Goal: Task Accomplishment & Management: Manage account settings

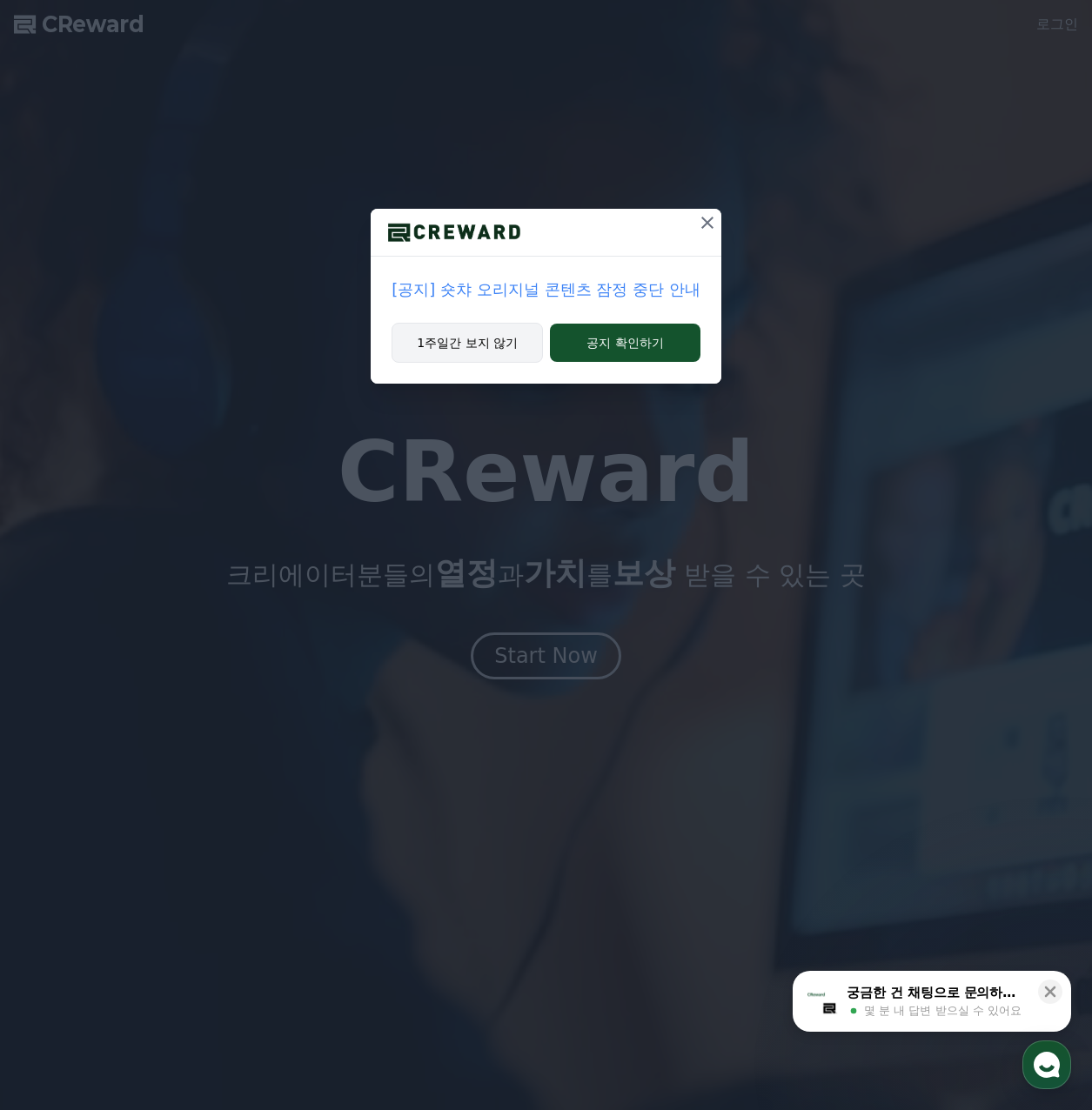
click at [524, 349] on button "1주일간 보지 않기" at bounding box center [468, 343] width 151 height 40
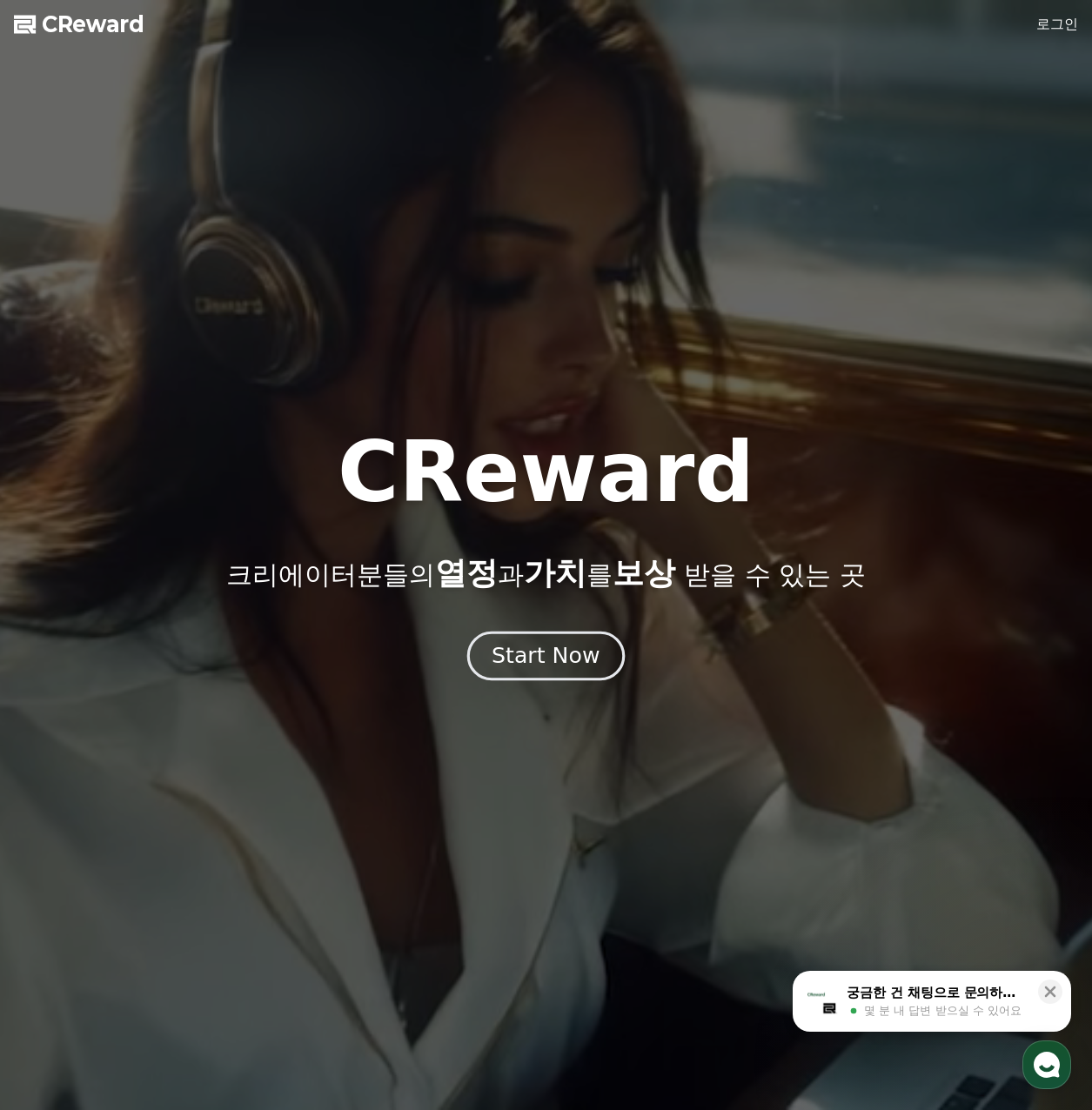
click at [581, 663] on div "Start Now" at bounding box center [545, 655] width 108 height 29
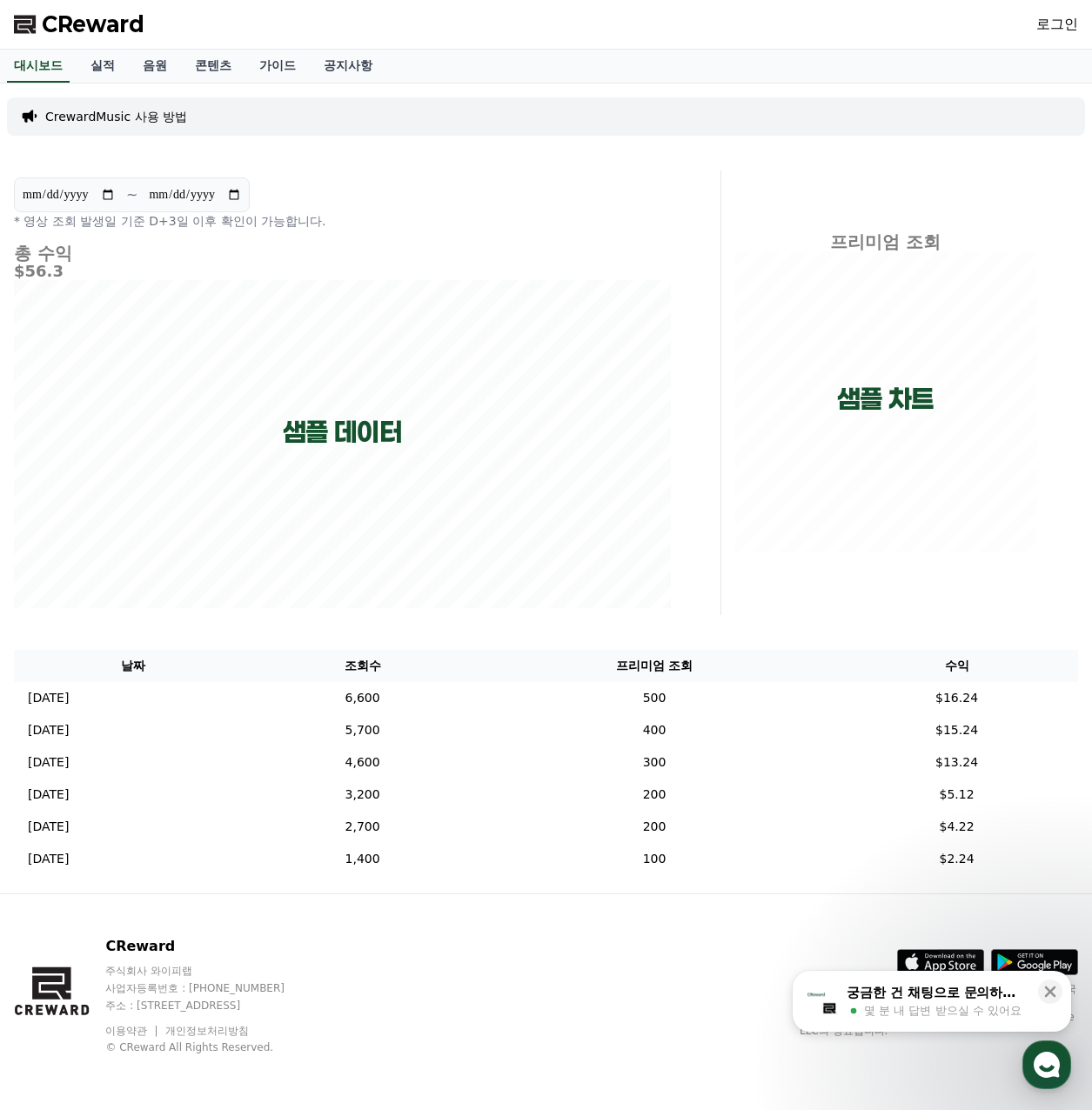
click at [1036, 13] on div "로그인" at bounding box center [1057, 24] width 42 height 28
click at [1037, 18] on link "로그인" at bounding box center [1057, 24] width 42 height 21
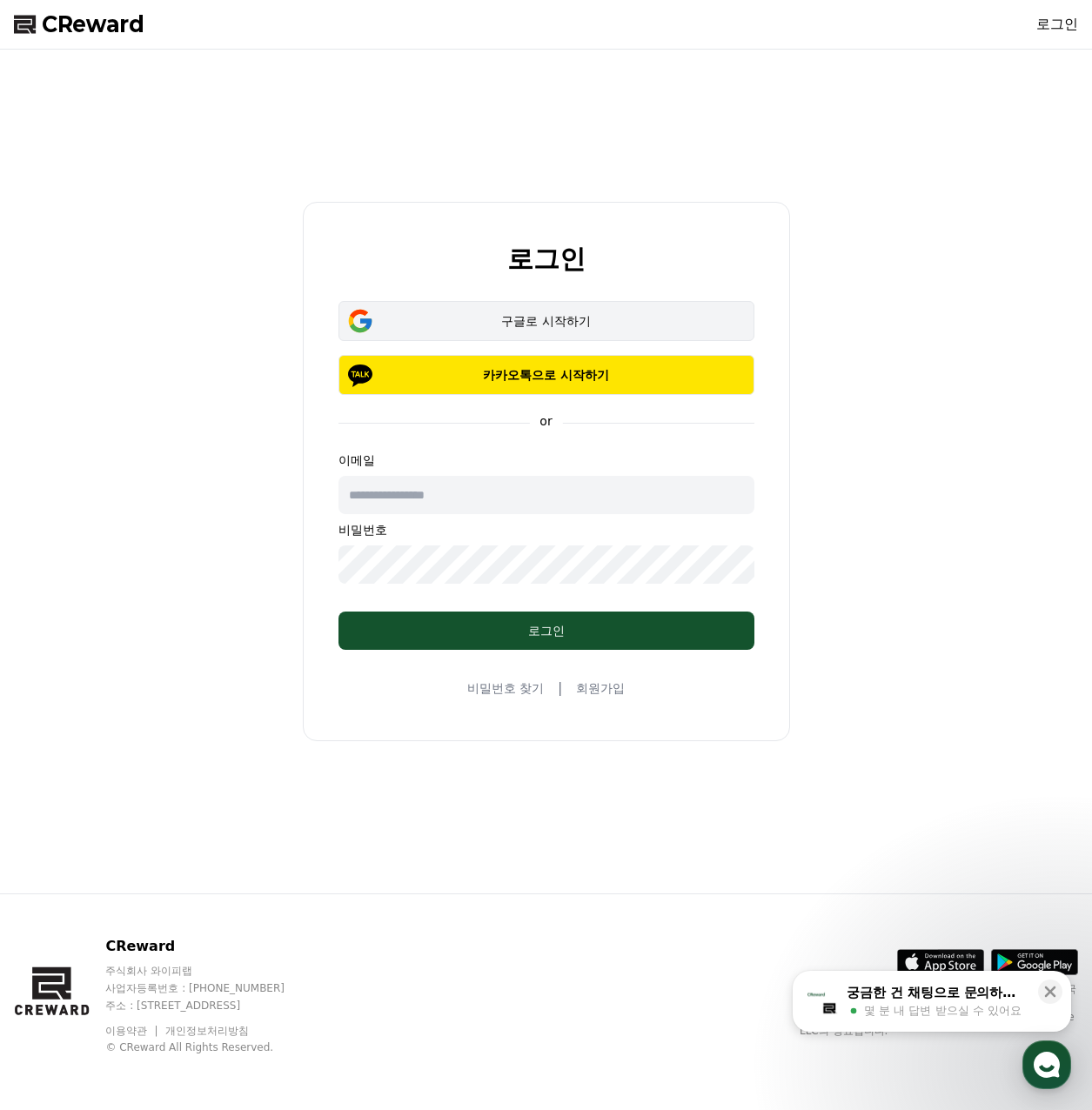
click at [628, 317] on div "구글로 시작하기" at bounding box center [546, 321] width 366 height 17
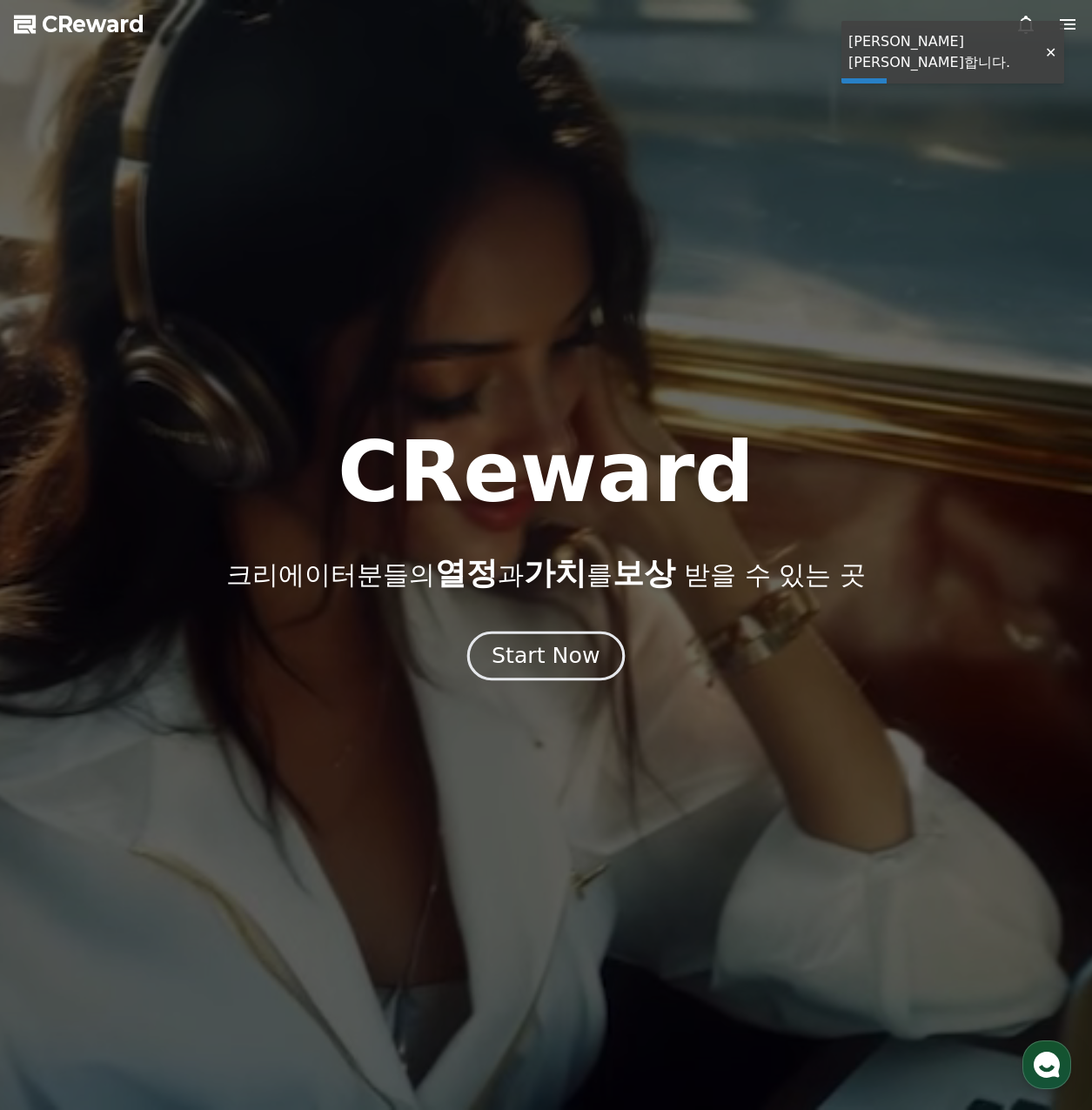
click at [542, 660] on div "Start Now" at bounding box center [545, 655] width 108 height 29
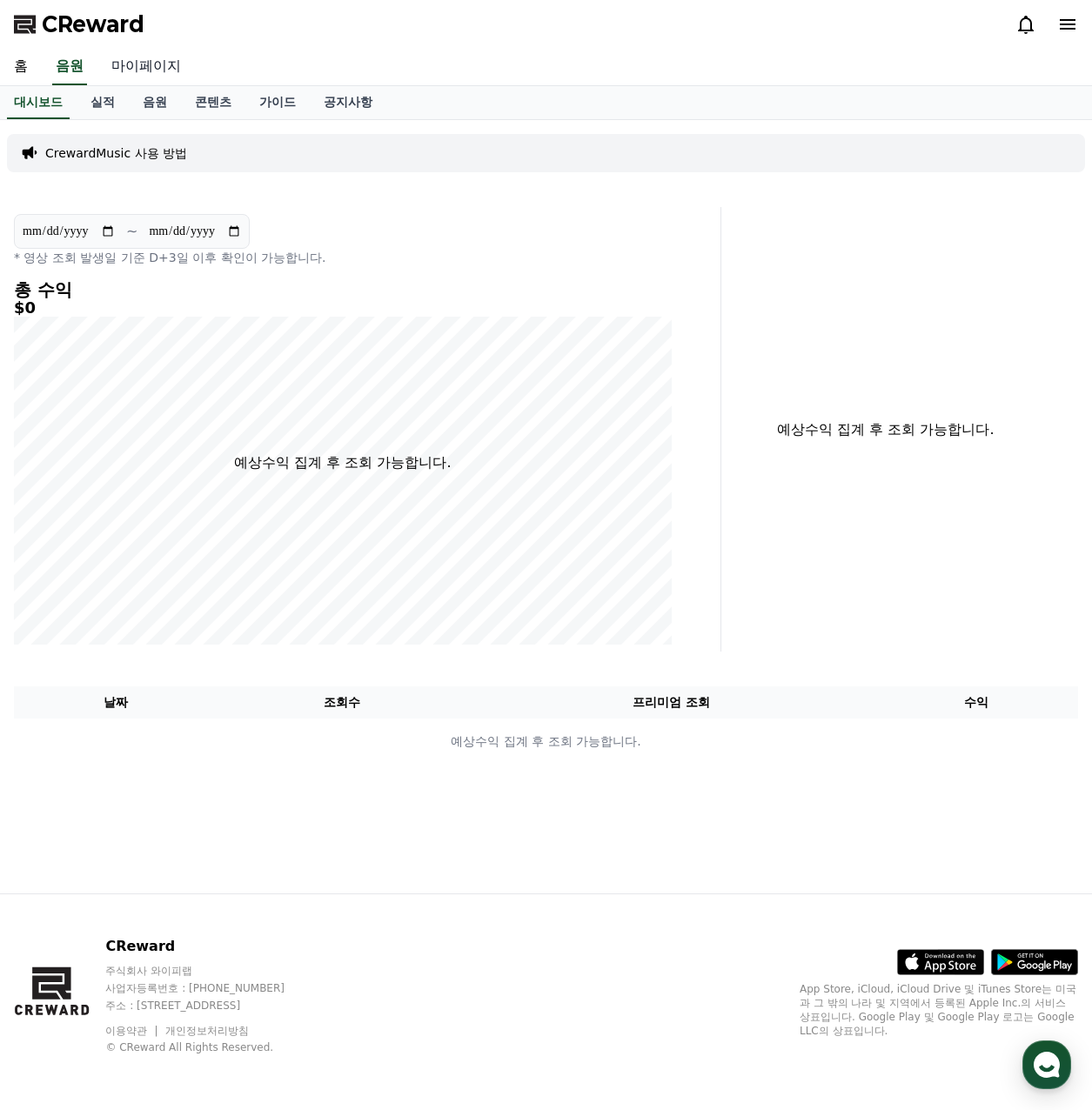
click at [162, 68] on link "마이페이지" at bounding box center [146, 67] width 98 height 36
select select "**********"
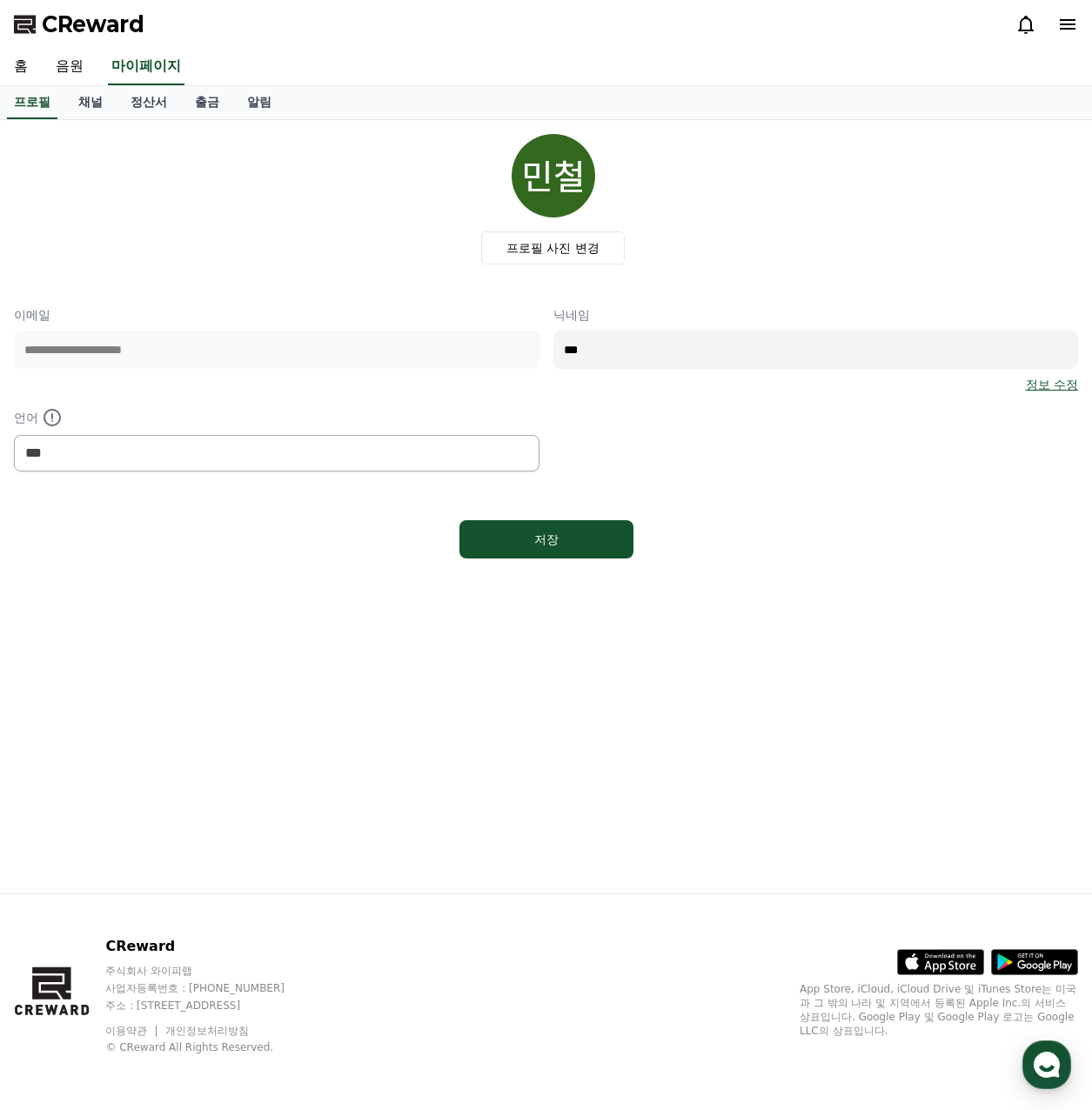
click at [282, 352] on div "**********" at bounding box center [545, 388] width 1064 height 165
type input "****"
click at [577, 248] on label "프로필 사진 변경" at bounding box center [552, 248] width 143 height 33
click at [0, 0] on input "프로필 사진 변경" at bounding box center [0, 0] width 0 height 0
click at [600, 543] on button "저장" at bounding box center [546, 540] width 174 height 38
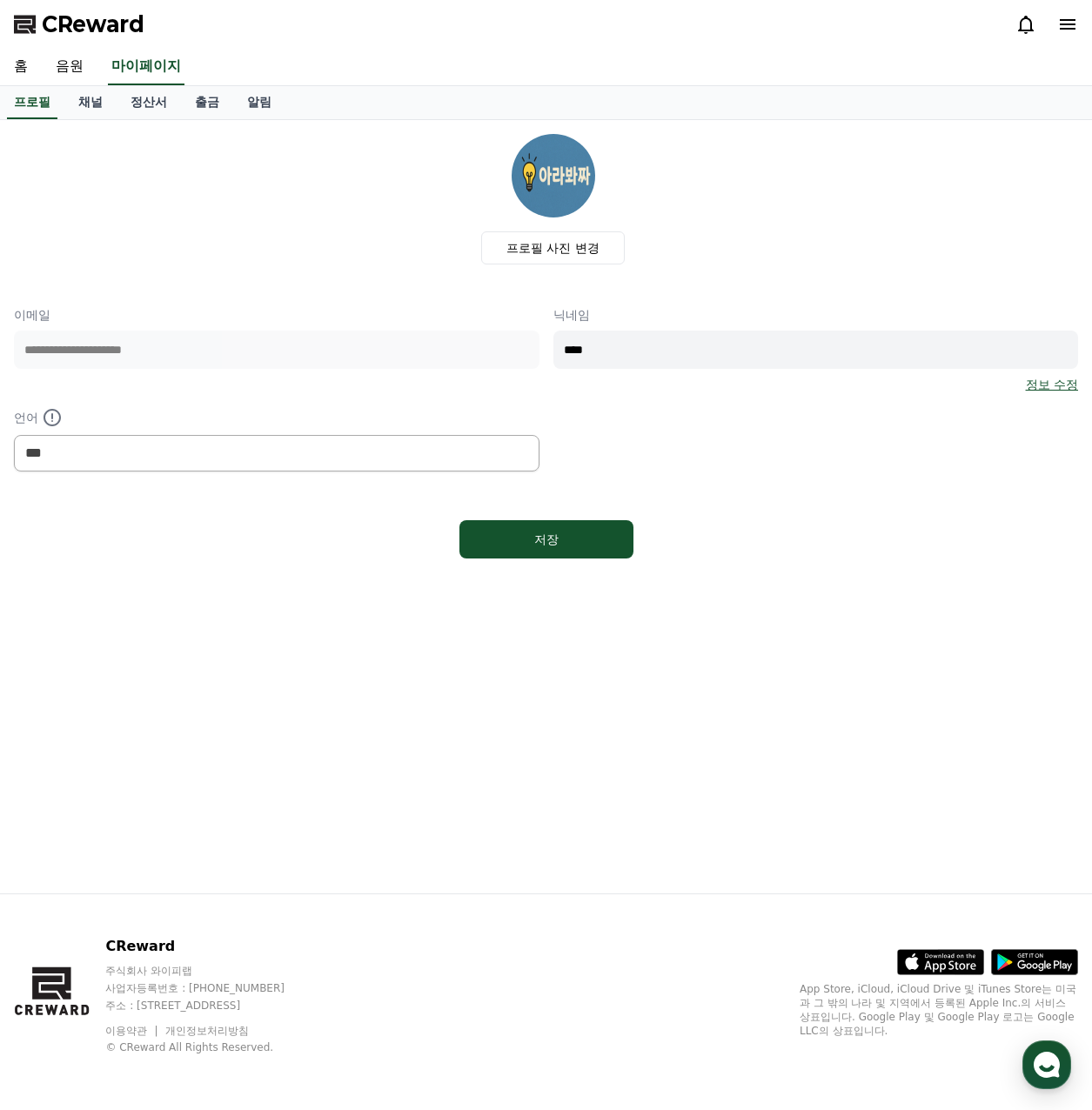
select select "**********"
click at [98, 99] on link "채널" at bounding box center [90, 102] width 52 height 33
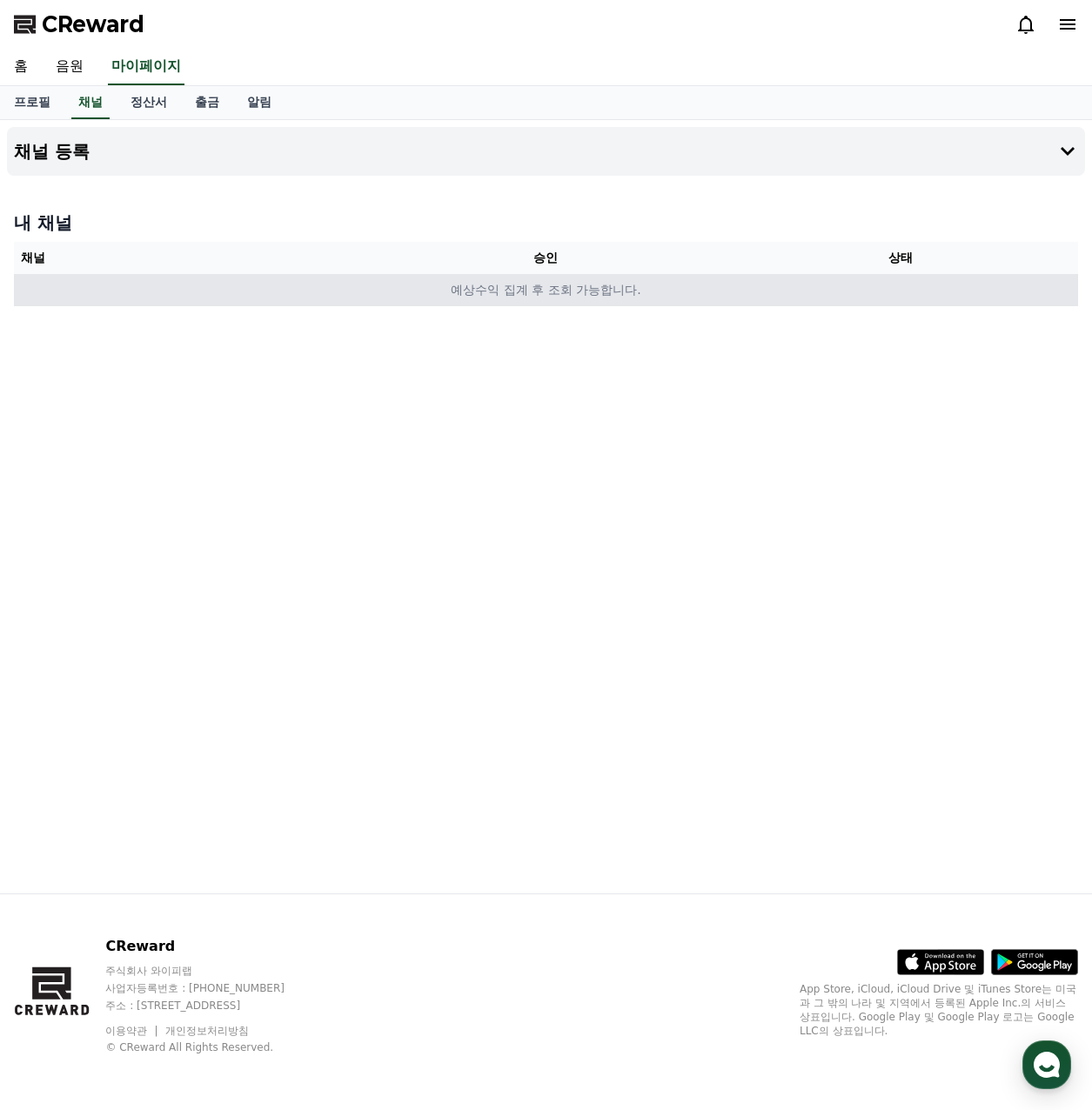
click at [566, 284] on td "예상수익 집계 후 조회 가능합니다." at bounding box center [545, 290] width 1064 height 32
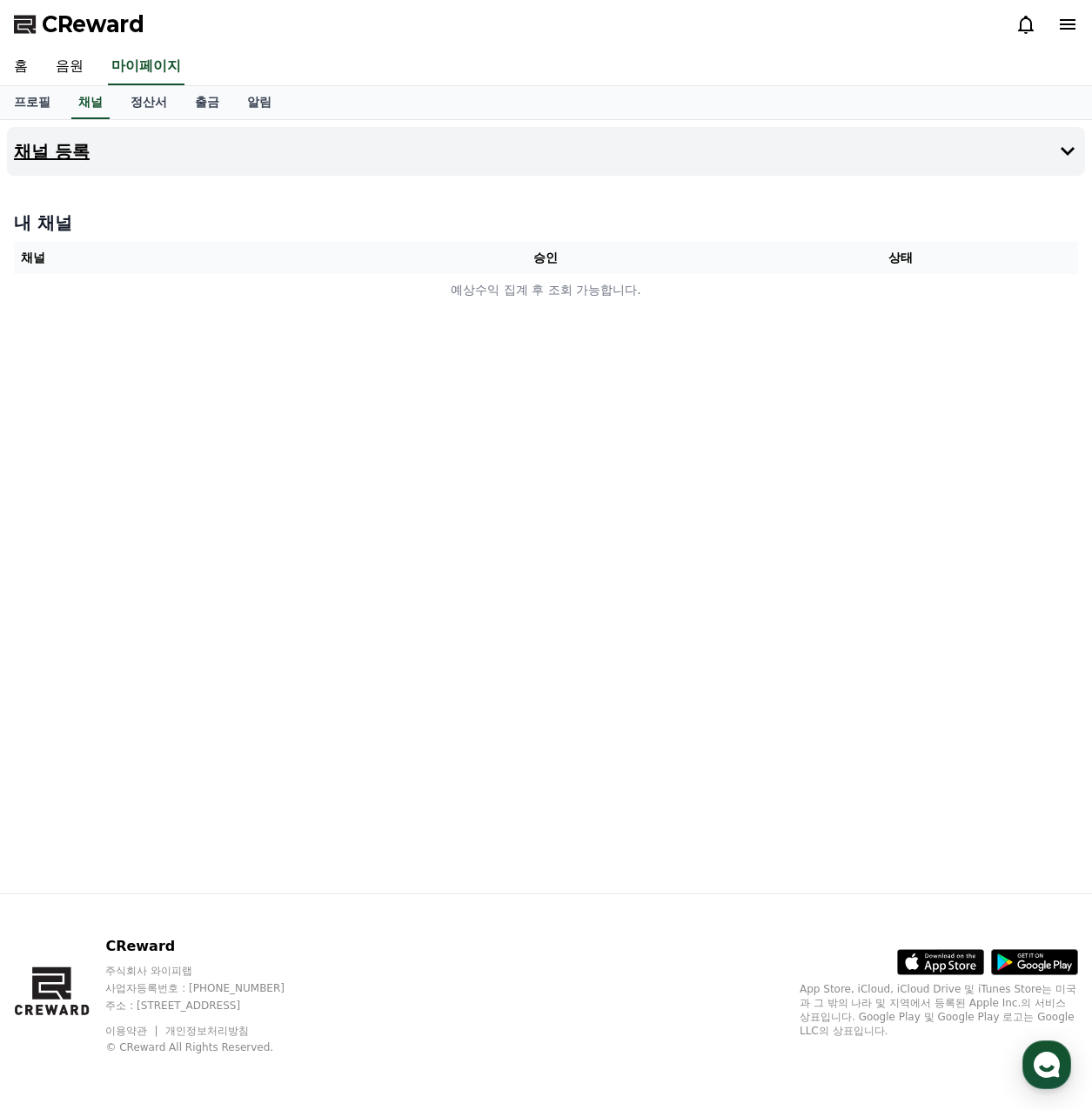
click at [67, 132] on button "채널 등록" at bounding box center [546, 150] width 1078 height 48
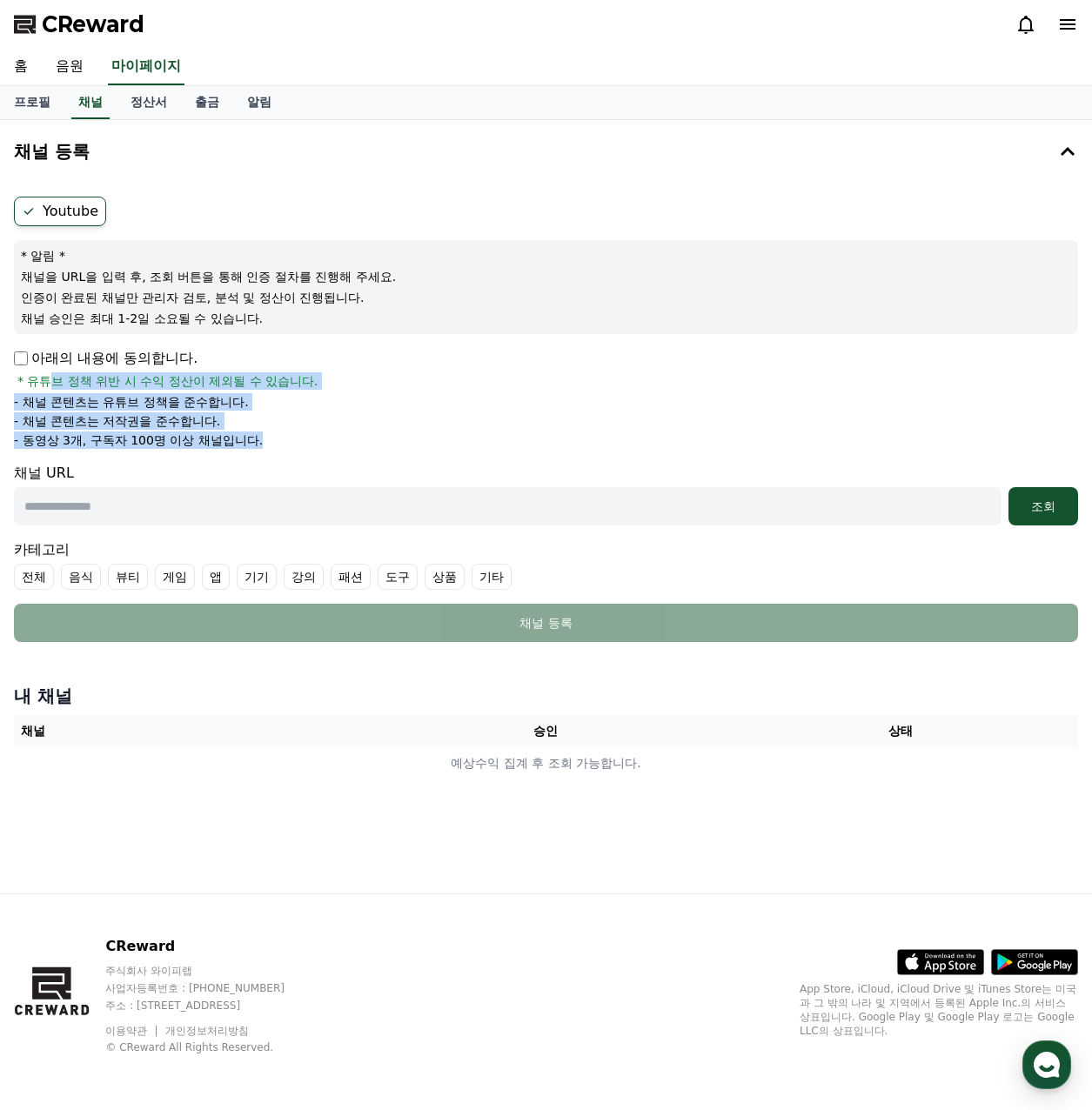
drag, startPoint x: 57, startPoint y: 375, endPoint x: 294, endPoint y: 435, distance: 244.5
click at [294, 435] on div "아래의 내용에 동의합니다. * 유튜브 정책 위반 시 수익 정산이 제외될 수 있습니다. - 채널 콘텐츠는 유튜브 정책을 준수합니다. - 채널 콘…" at bounding box center [545, 398] width 1064 height 101
drag, startPoint x: 294, startPoint y: 435, endPoint x: 388, endPoint y: 442, distance: 94.3
click at [388, 442] on li "- 동영상 3개, 구독자 100명 이상 채널입니다." at bounding box center [545, 439] width 1064 height 17
click at [373, 427] on li "- 채널 콘텐츠는 저작권을 준수합니다." at bounding box center [545, 420] width 1064 height 17
